Goal: Communication & Community: Answer question/provide support

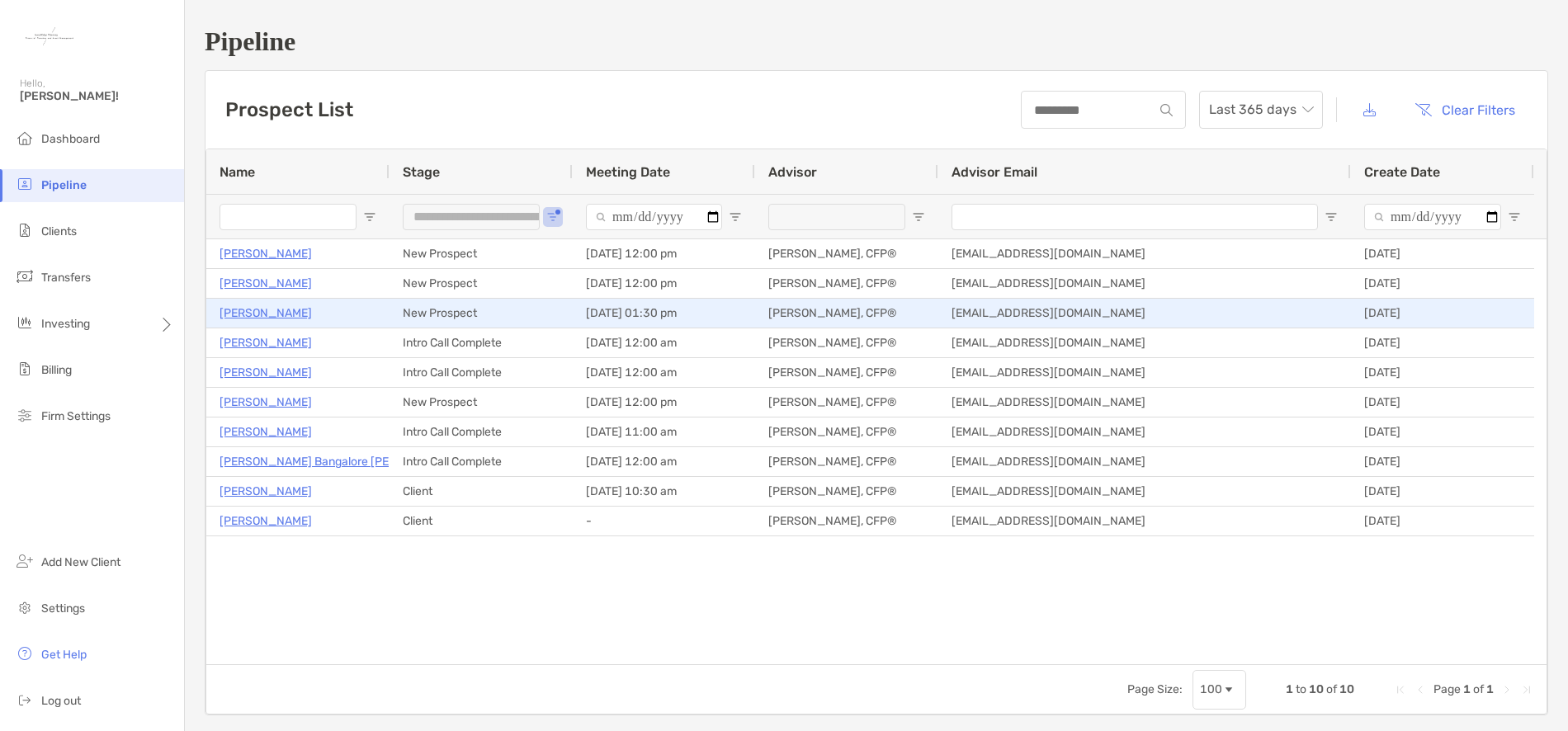
click at [280, 311] on p "[PERSON_NAME]" at bounding box center [265, 313] width 92 height 20
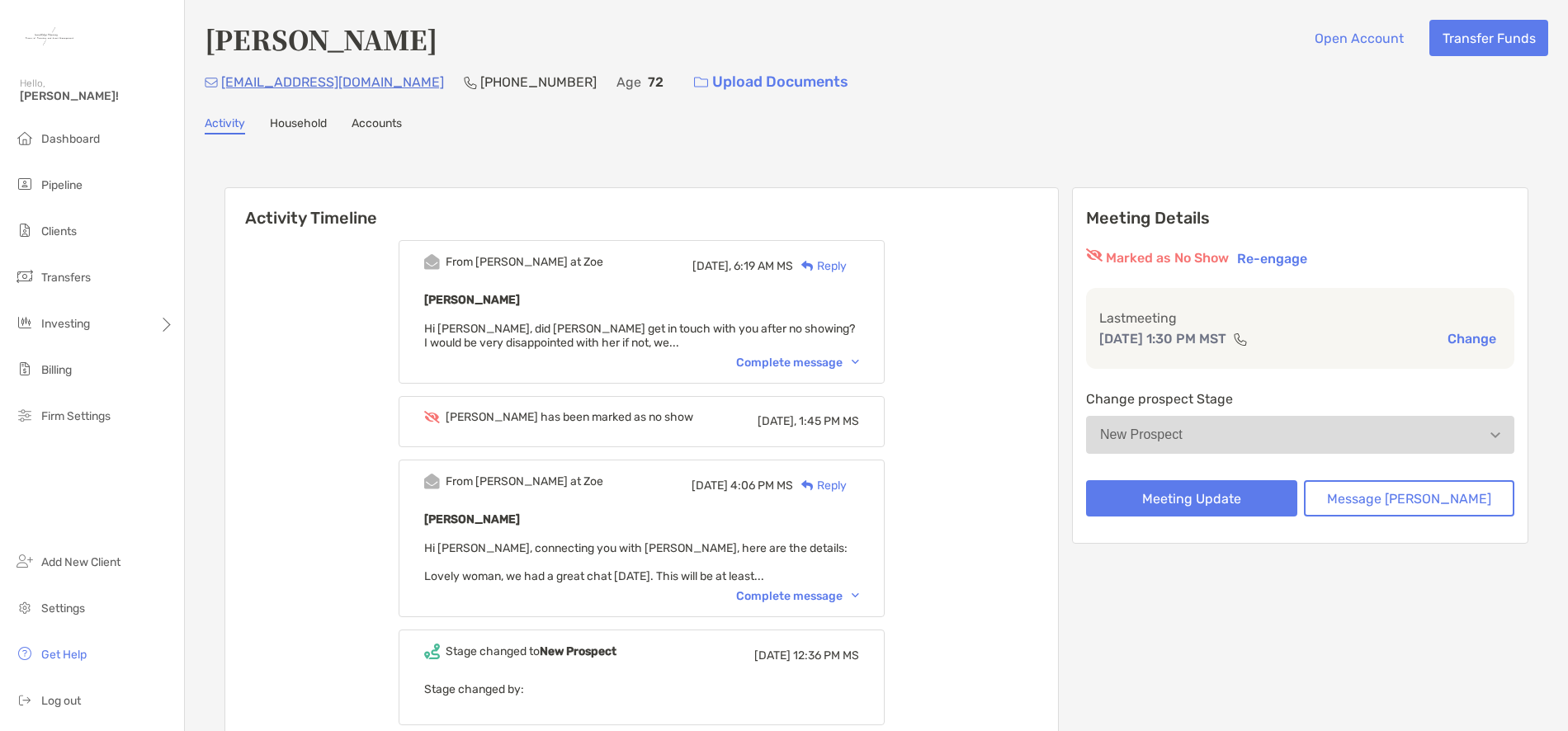
click at [826, 363] on div "Complete message" at bounding box center [797, 362] width 123 height 14
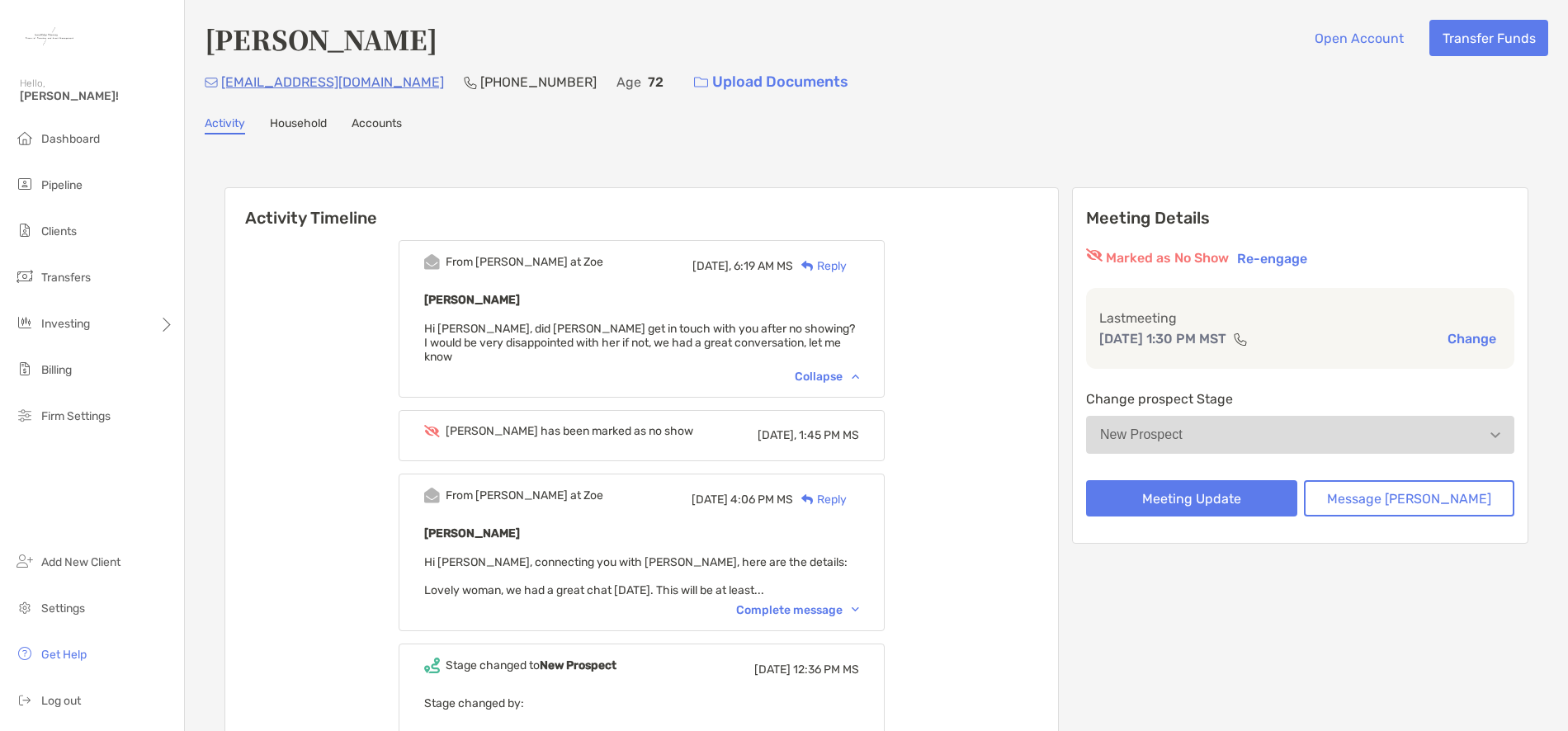
click at [847, 262] on div "Reply" at bounding box center [820, 265] width 54 height 18
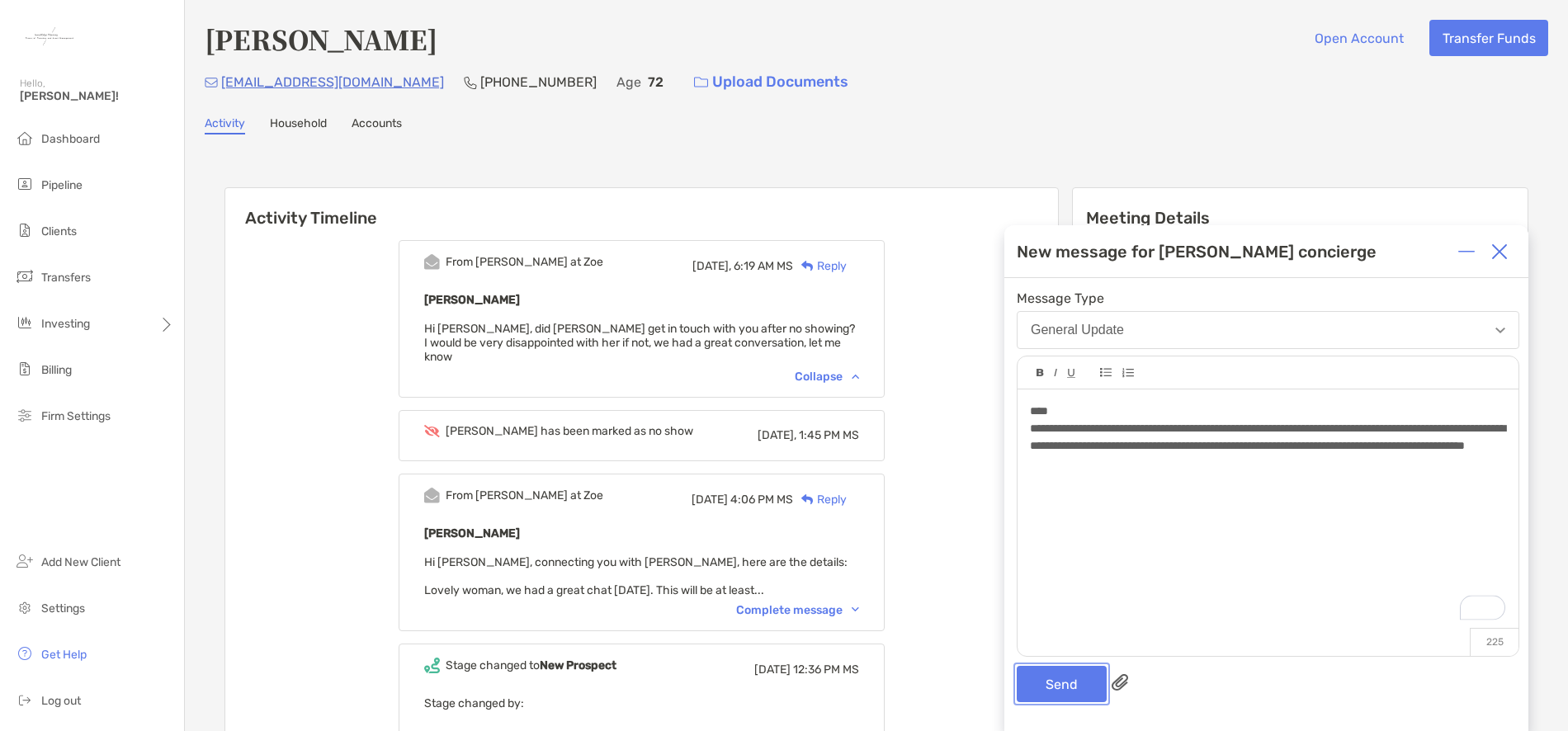
click at [1067, 681] on button "Send" at bounding box center [1061, 683] width 90 height 36
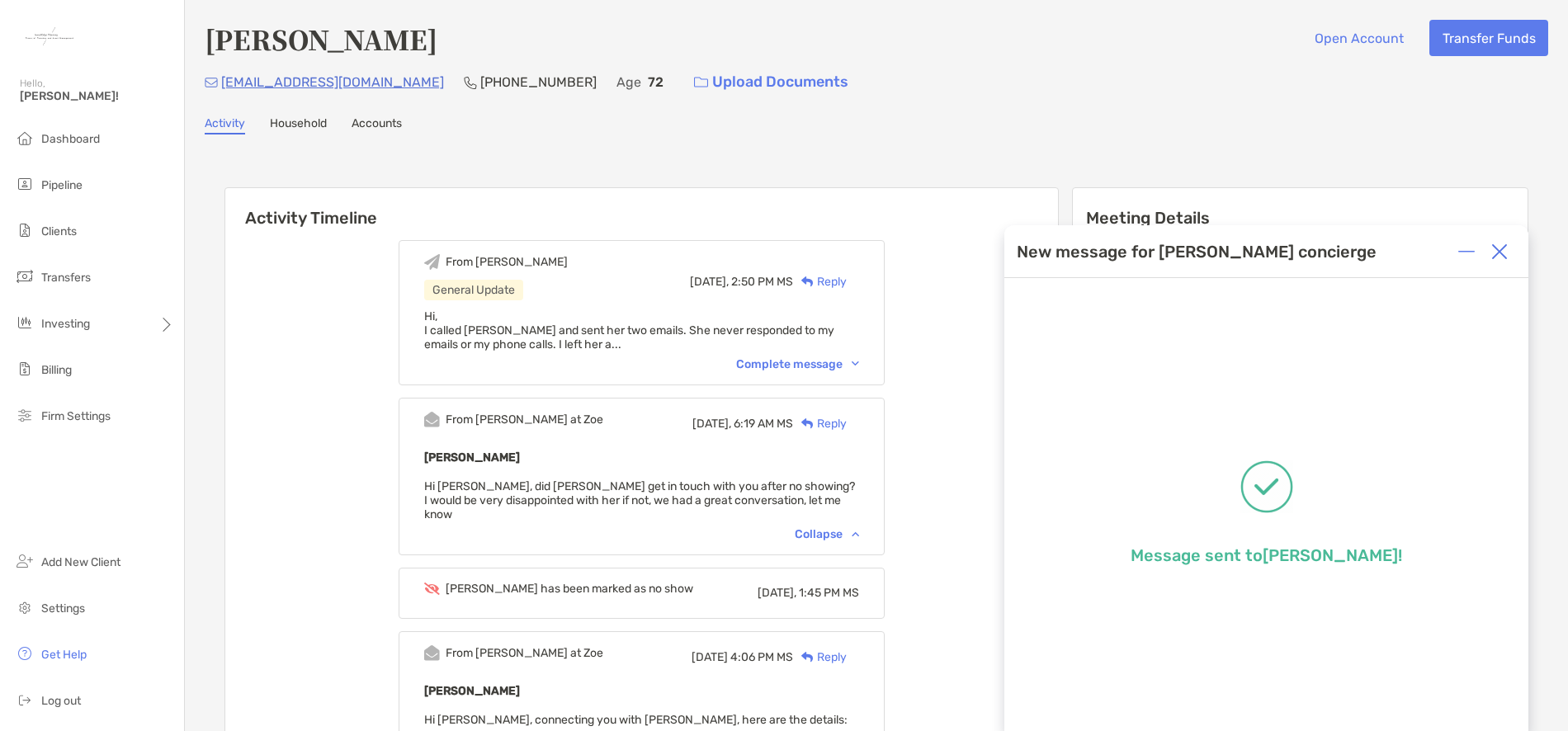
click at [1498, 250] on img at bounding box center [1500, 251] width 17 height 17
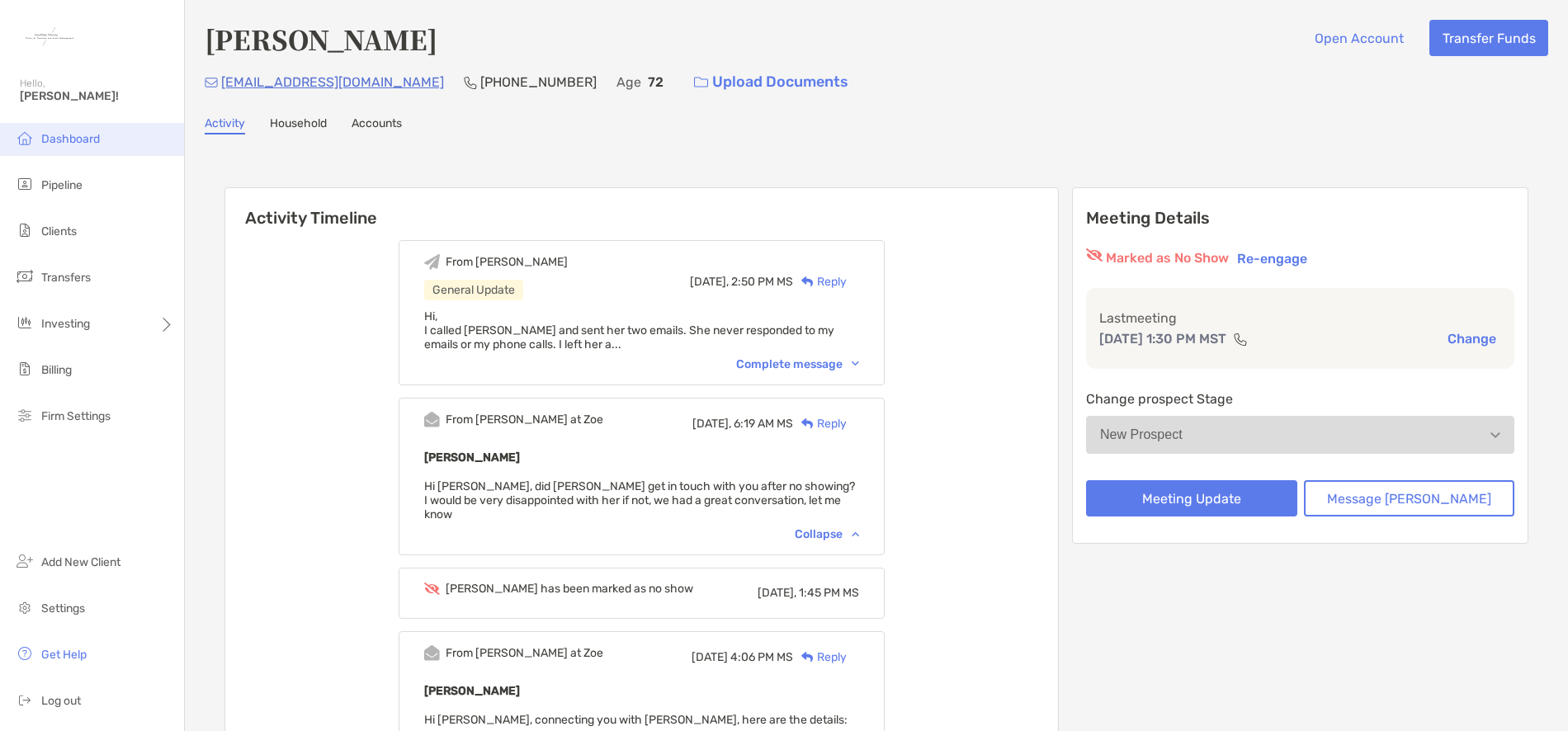
click at [80, 131] on li "Dashboard" at bounding box center [92, 140] width 184 height 33
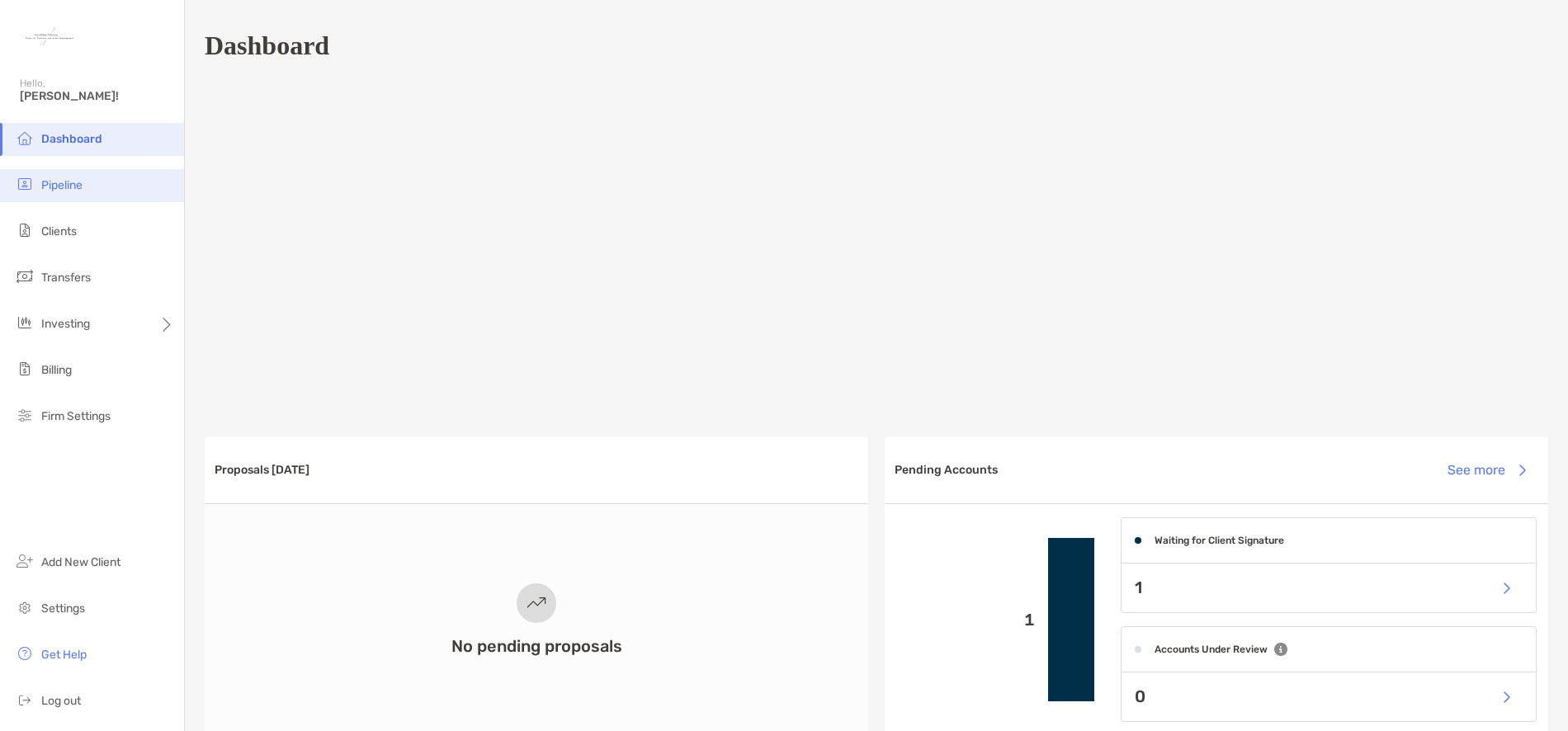
click at [66, 189] on span "Pipeline" at bounding box center [62, 185] width 42 height 14
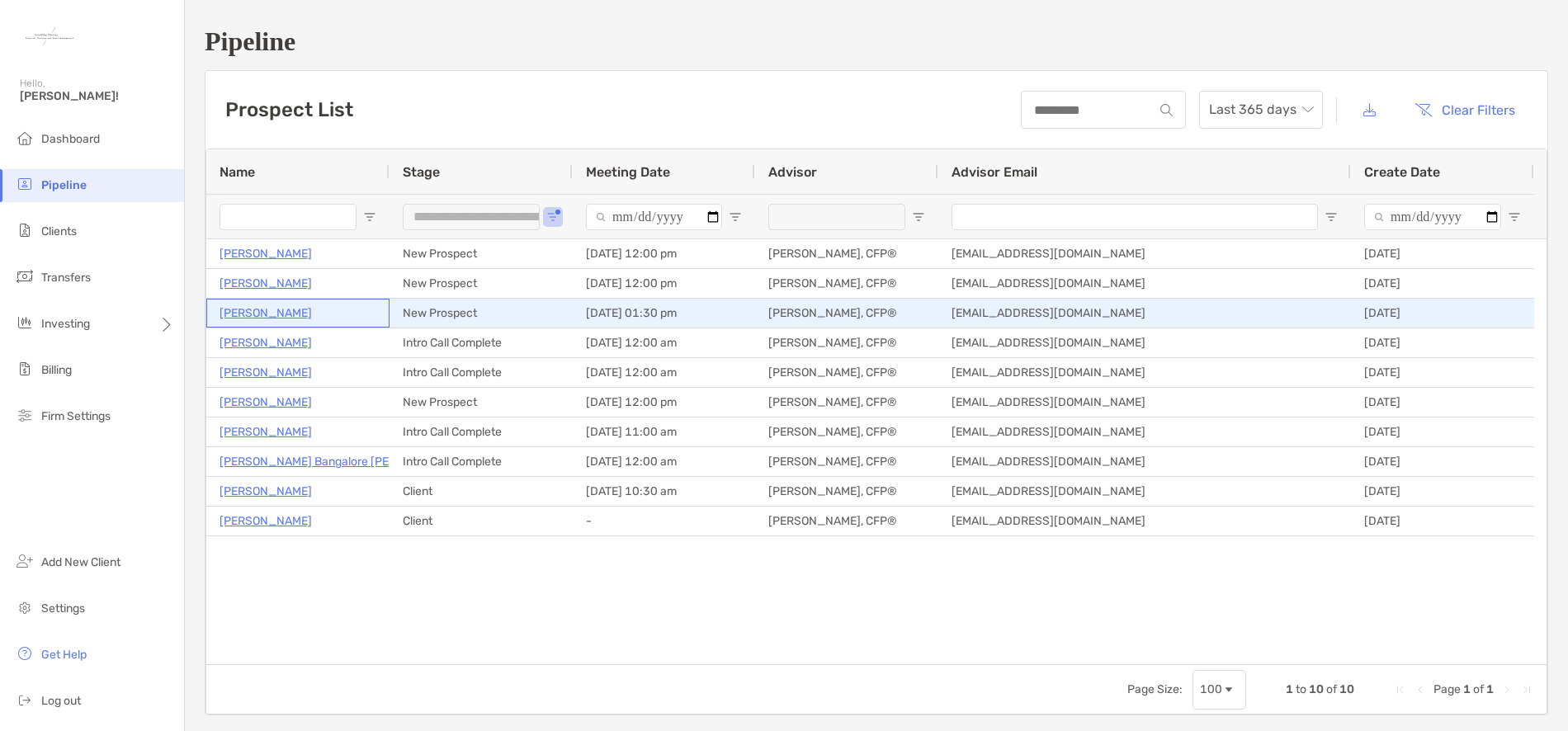
click at [277, 311] on p "[PERSON_NAME]" at bounding box center [265, 313] width 92 height 20
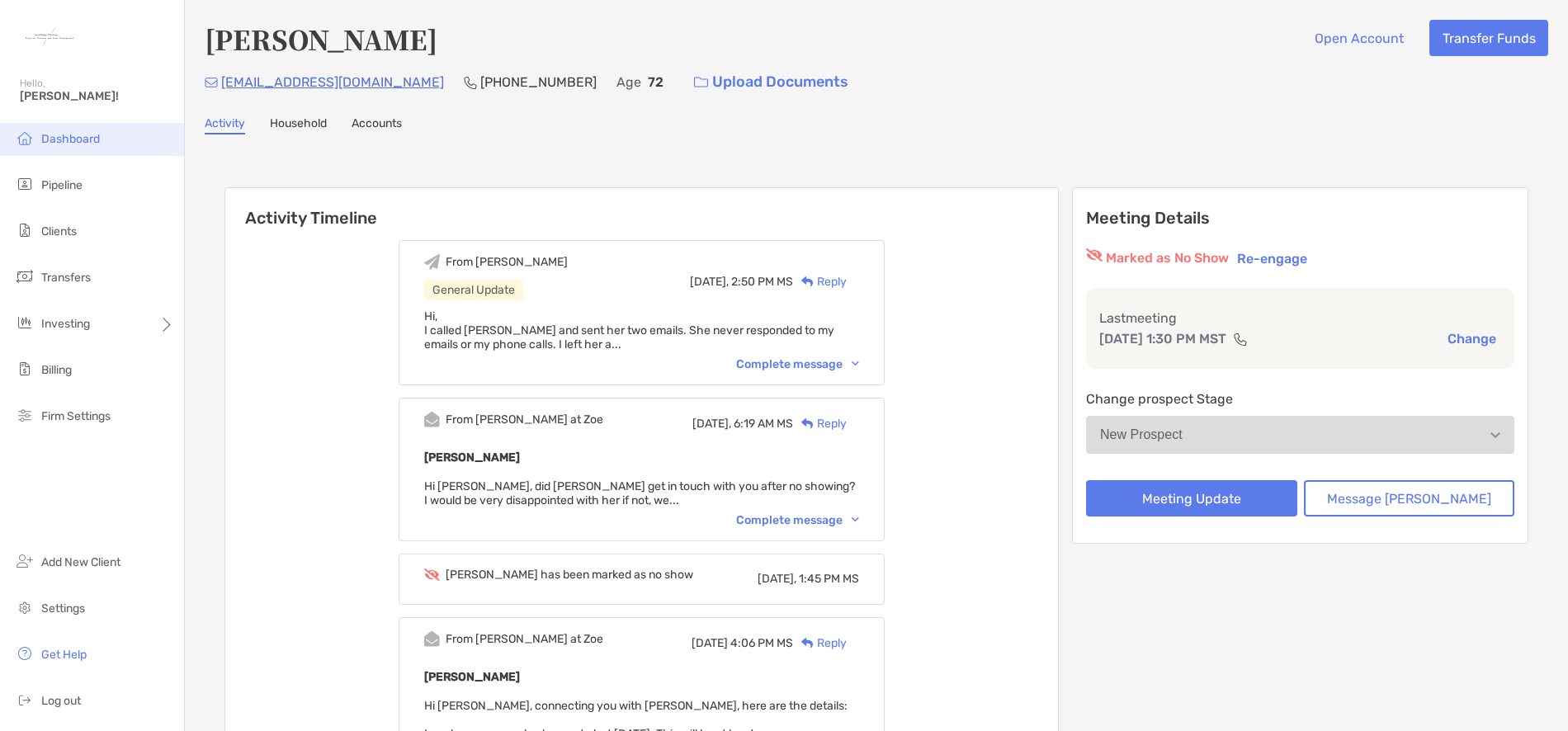
click at [66, 143] on span "Dashboard" at bounding box center [70, 139] width 58 height 14
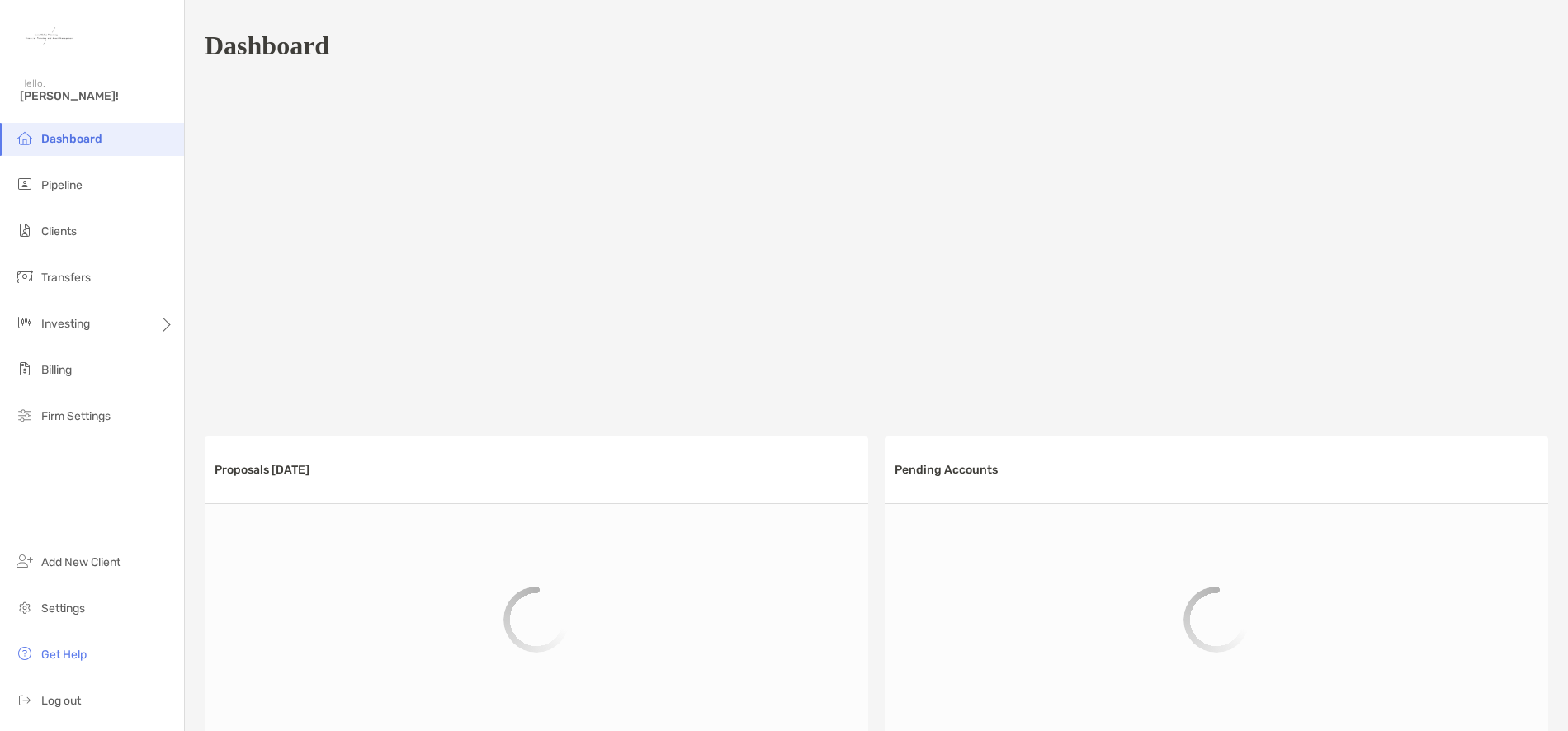
scroll to position [764, 0]
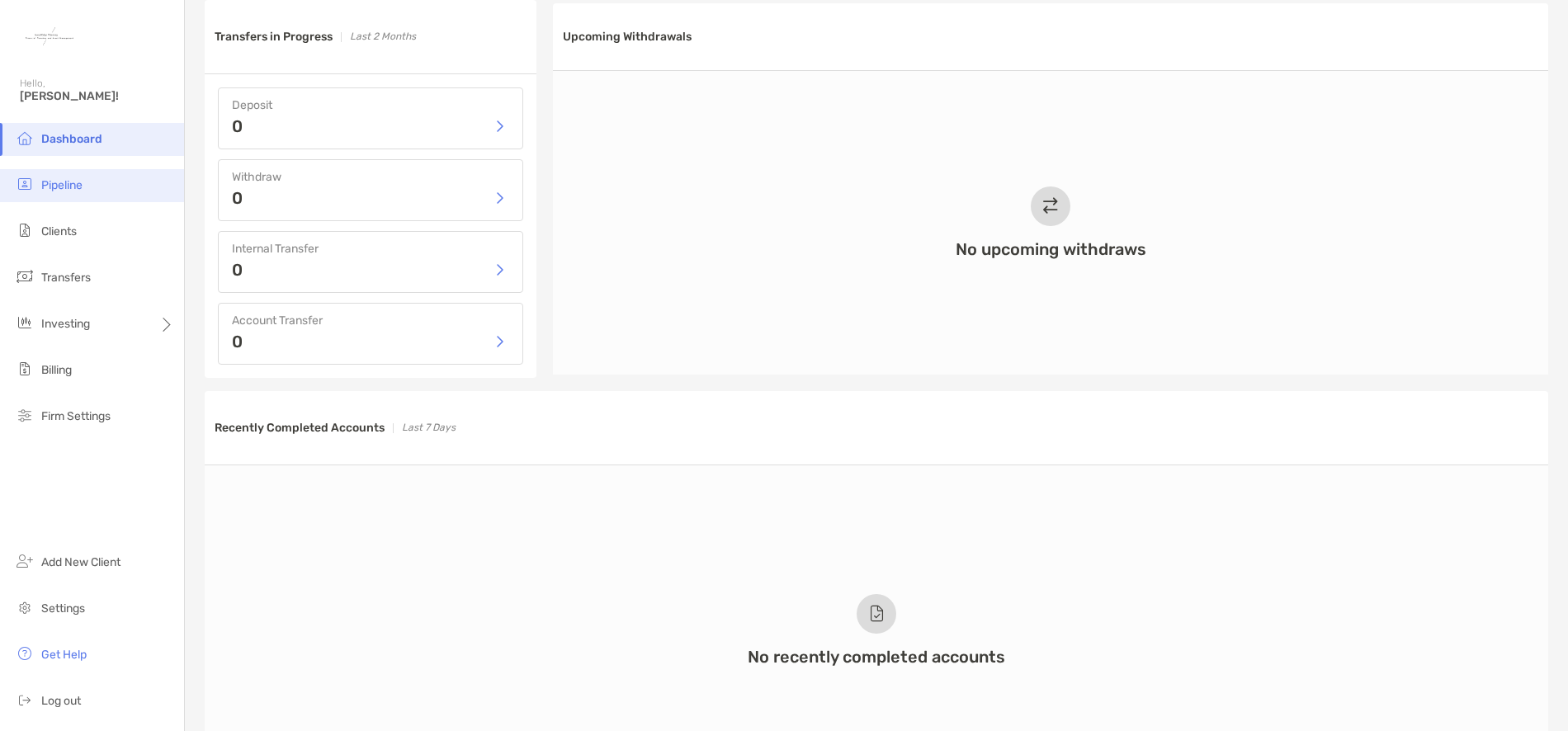
click at [67, 183] on span "Pipeline" at bounding box center [62, 185] width 42 height 14
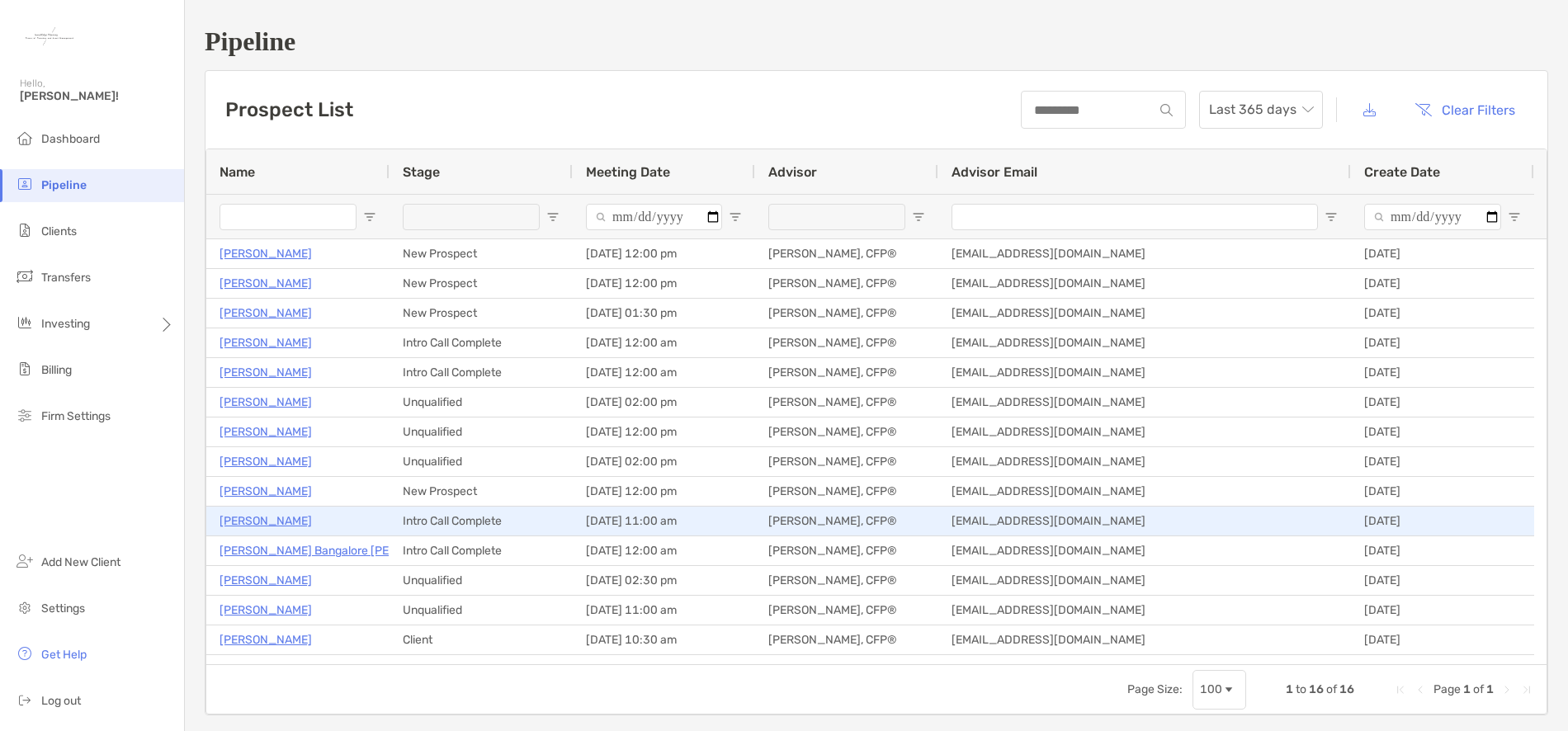
type input "**********"
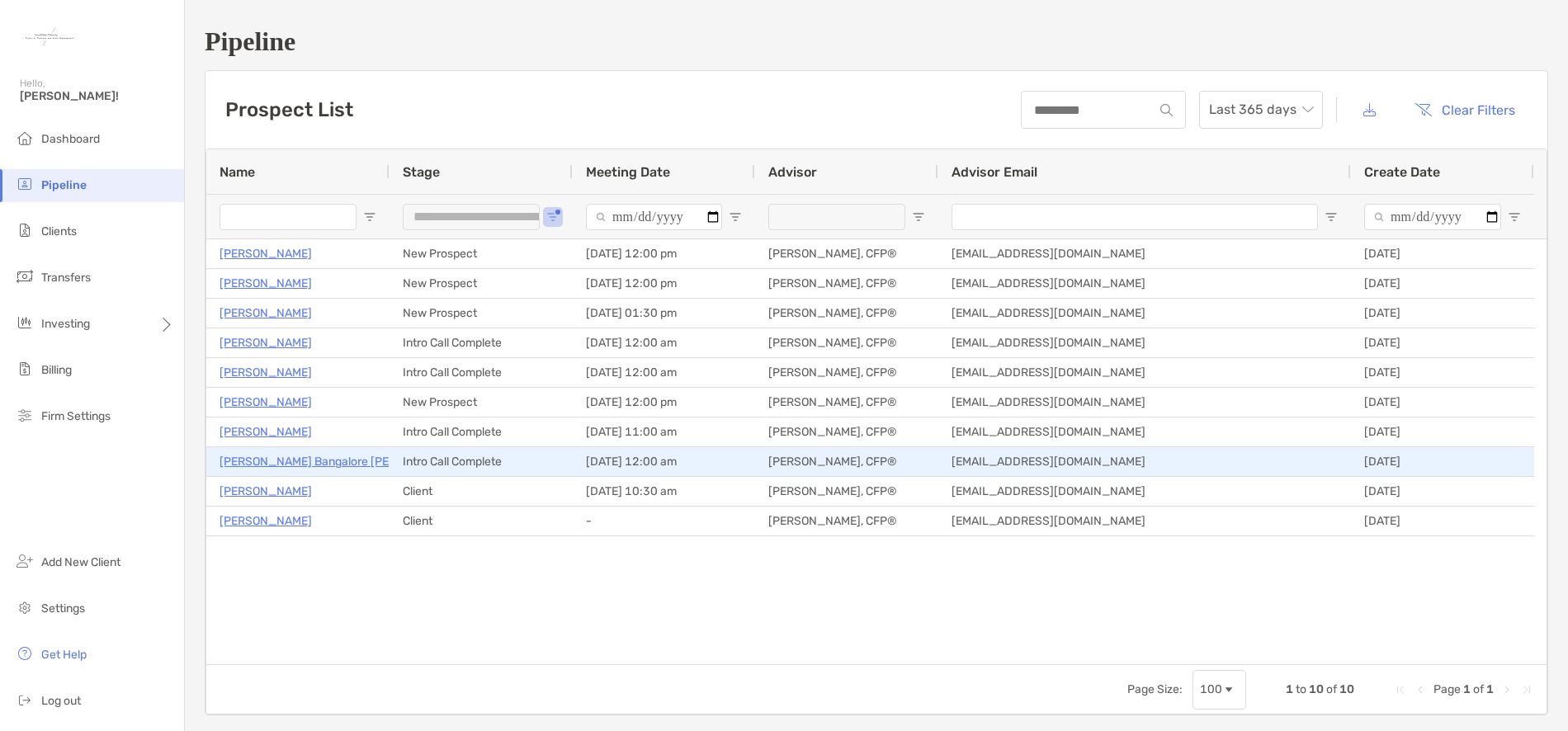
click at [326, 463] on p "[PERSON_NAME] Bangalore [PERSON_NAME]" at bounding box center [340, 461] width 243 height 20
click at [514, 459] on div "Intro Call Complete" at bounding box center [481, 461] width 183 height 29
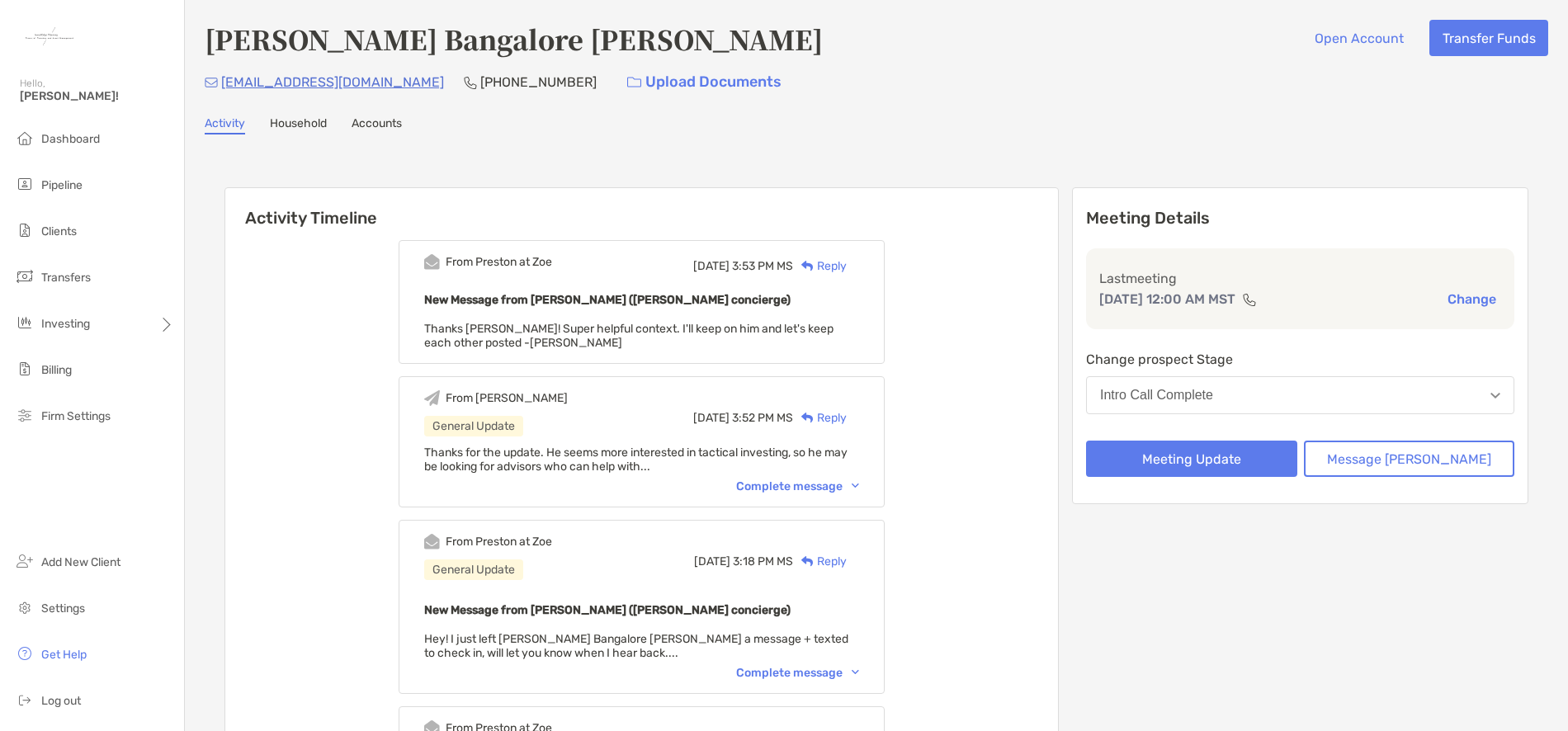
click at [1329, 395] on button "Intro Call Complete" at bounding box center [1300, 395] width 428 height 38
